Goal: Information Seeking & Learning: Check status

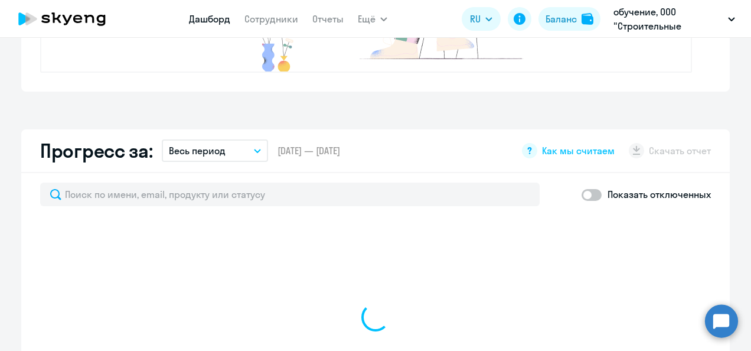
scroll to position [590, 0]
select select "30"
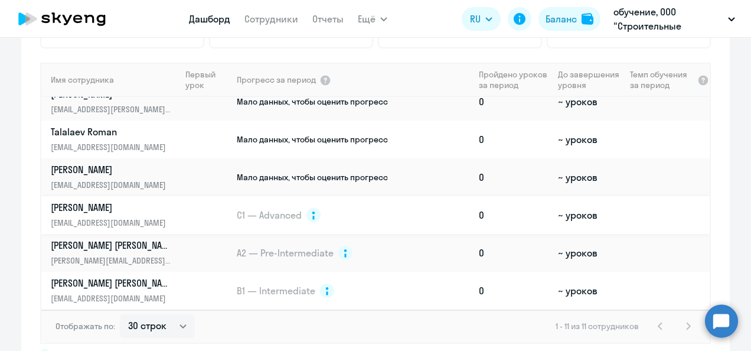
scroll to position [868, 0]
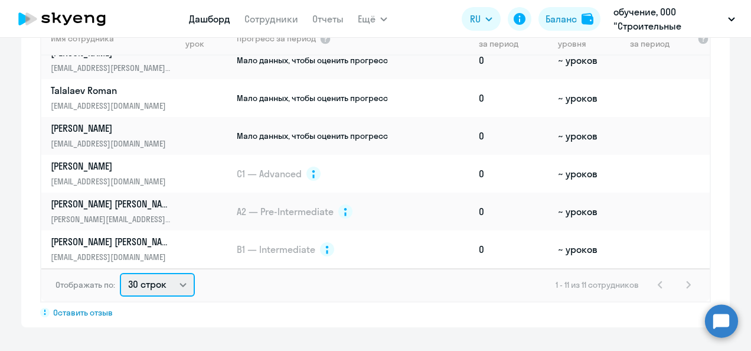
click at [178, 283] on select "30 строк 50 строк 100 строк" at bounding box center [157, 285] width 75 height 24
click at [120, 273] on select "30 строк 50 строк 100 строк" at bounding box center [157, 285] width 75 height 24
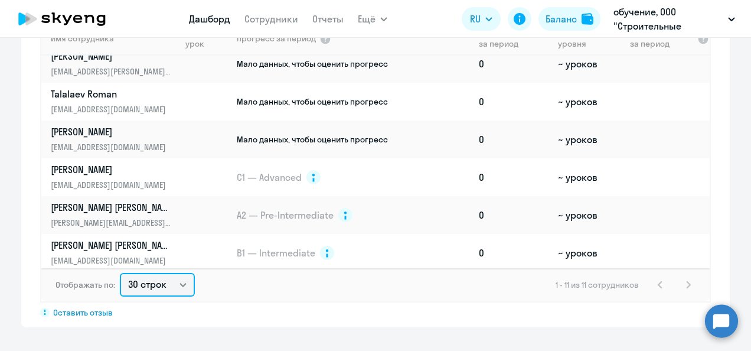
scroll to position [203, 0]
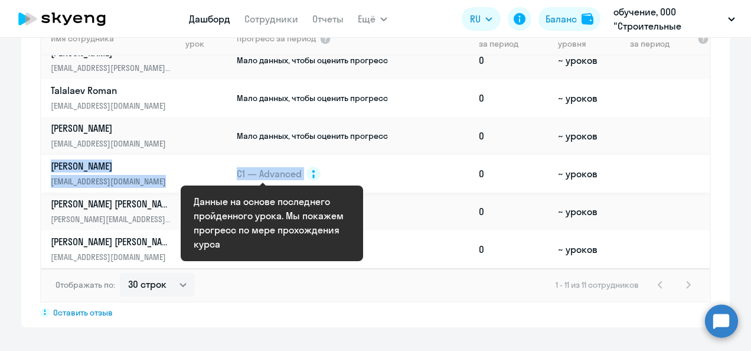
drag, startPoint x: 45, startPoint y: 164, endPoint x: 302, endPoint y: 174, distance: 257.0
click at [302, 174] on tr "[PERSON_NAME] Тарас [EMAIL_ADDRESS][DOMAIN_NAME] C1 — Advanced 0 ~ уроков" at bounding box center [375, 174] width 668 height 38
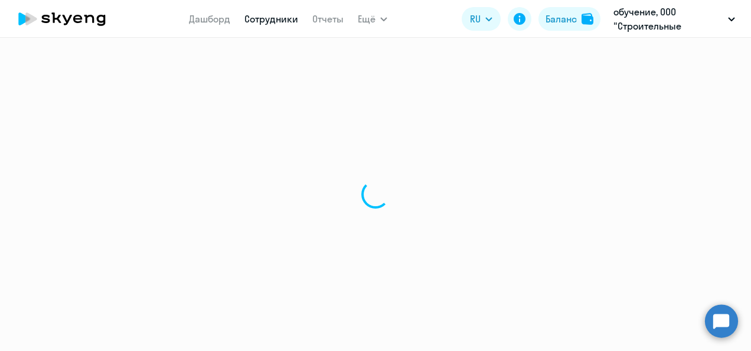
select select "english"
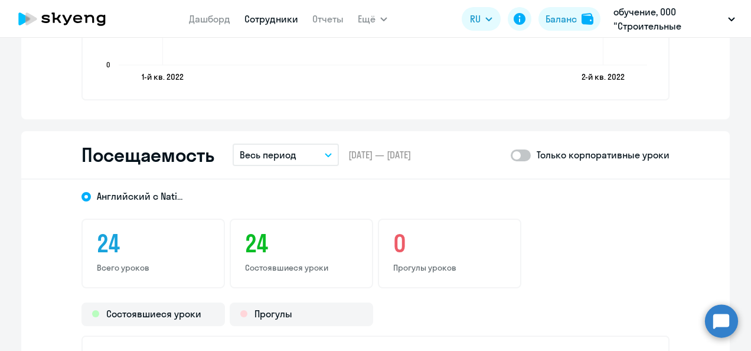
scroll to position [1198, 0]
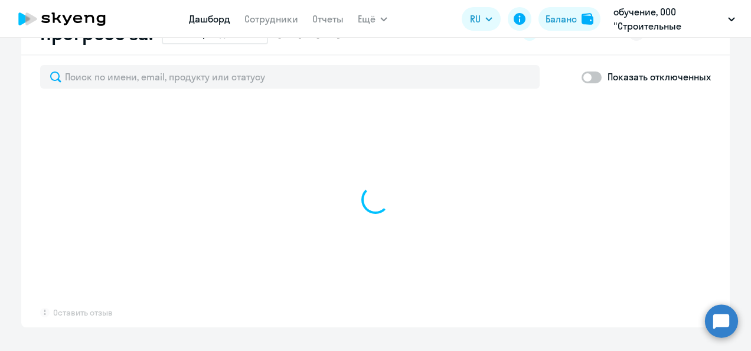
scroll to position [707, 0]
select select "30"
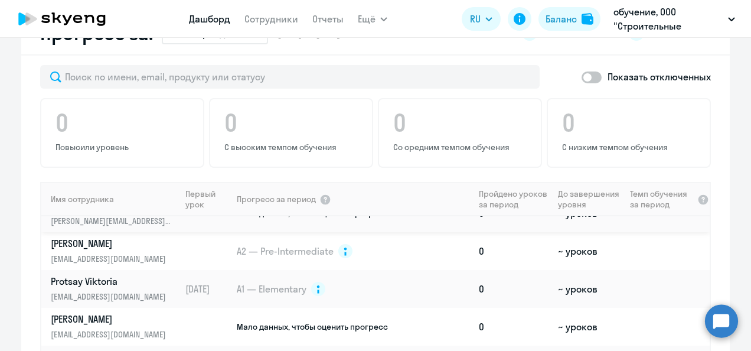
scroll to position [59, 0]
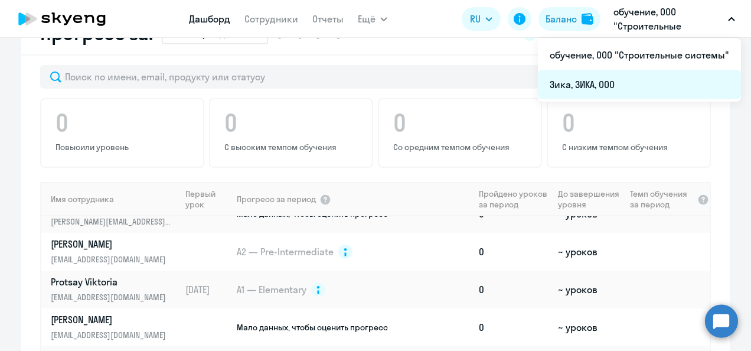
click at [578, 85] on li "Зика, ЗИКА, ООО" at bounding box center [639, 85] width 203 height 30
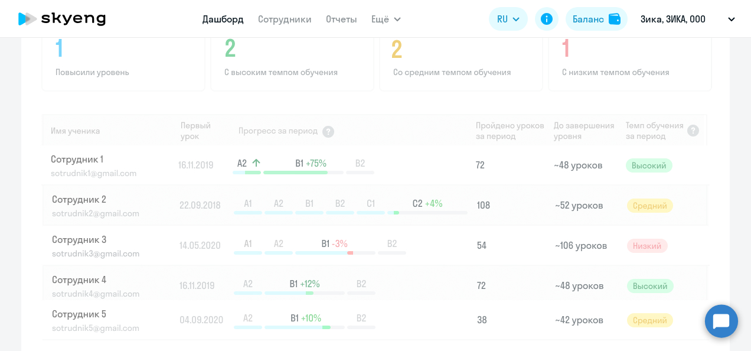
scroll to position [942, 0]
